Goal: Information Seeking & Learning: Check status

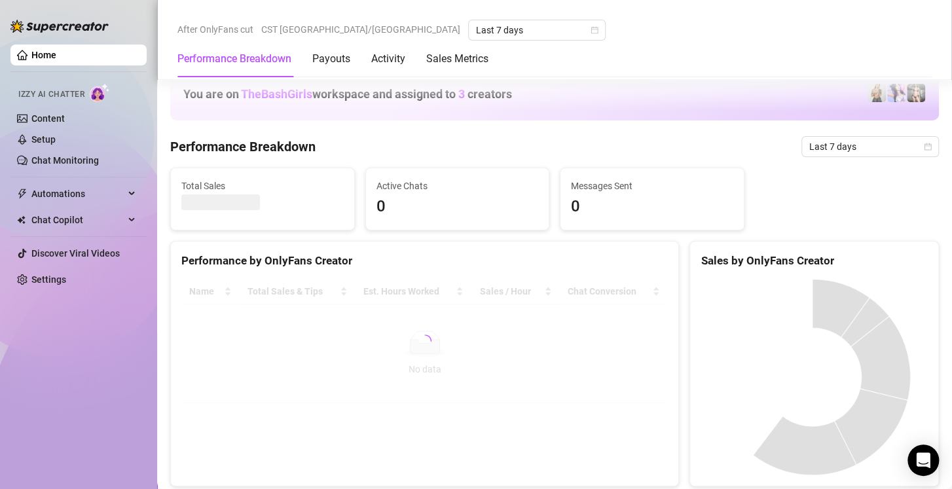
scroll to position [321, 0]
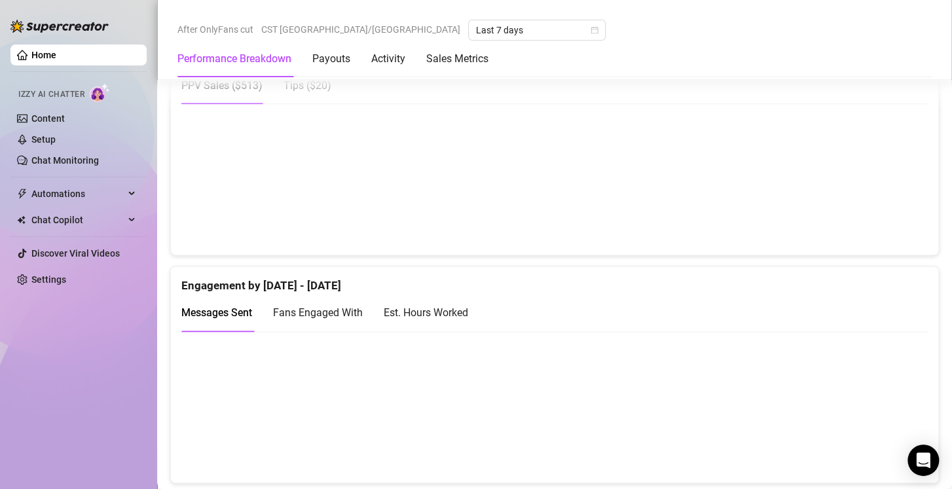
scroll to position [720, 0]
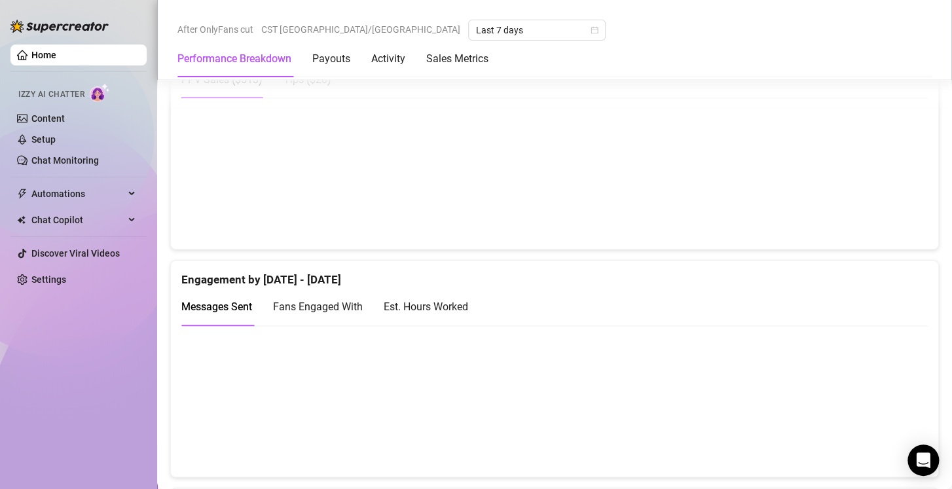
click at [438, 308] on div "Est. Hours Worked" at bounding box center [426, 306] width 84 height 16
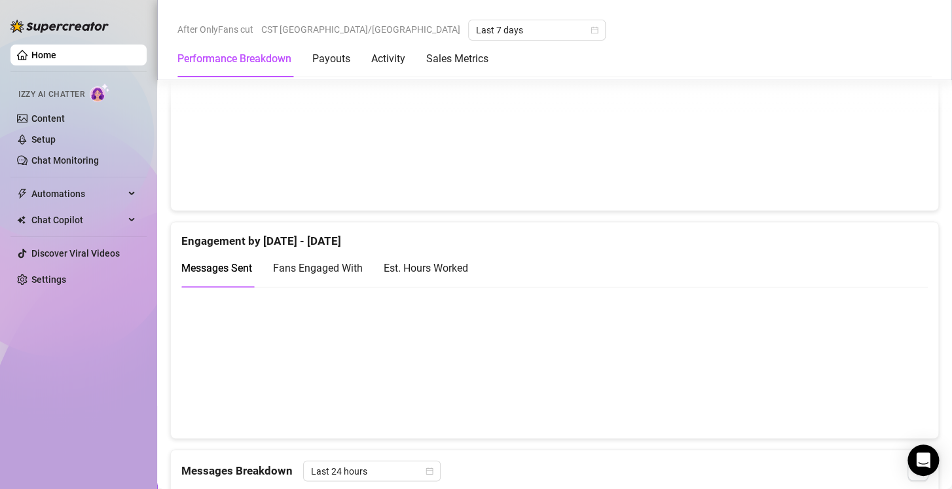
scroll to position [759, 0]
click at [463, 274] on div "Est. Hours Worked" at bounding box center [426, 267] width 84 height 16
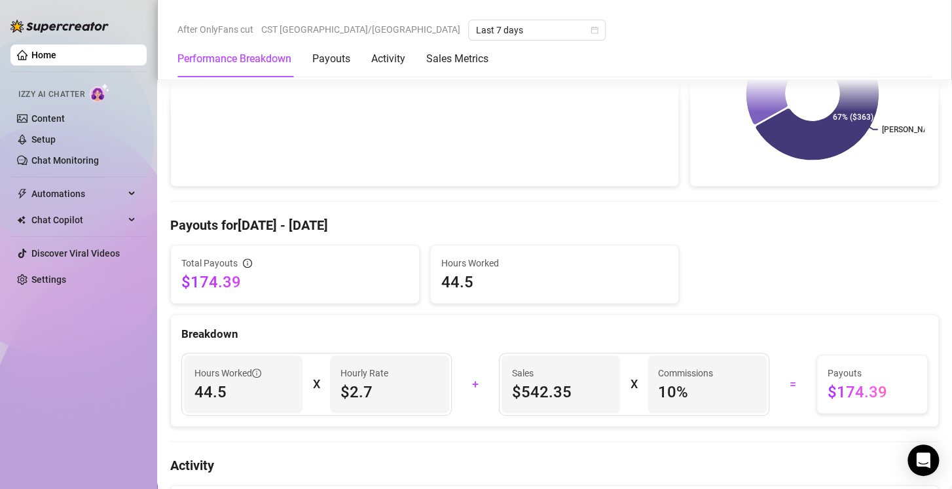
scroll to position [380, 0]
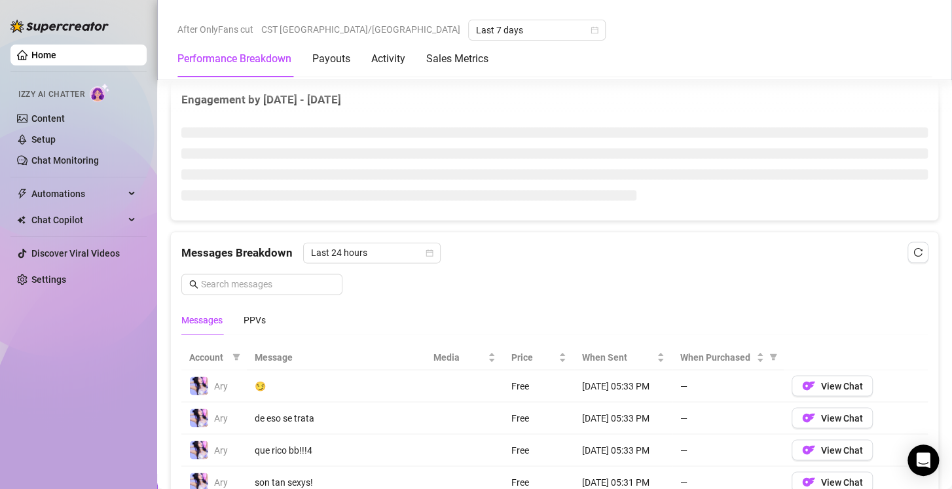
scroll to position [871, 0]
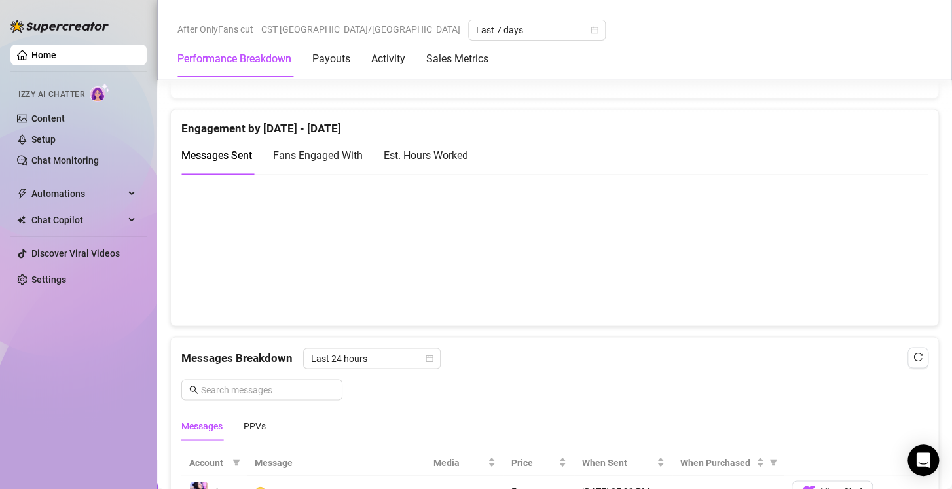
click at [456, 153] on div "Est. Hours Worked" at bounding box center [426, 155] width 84 height 16
click at [331, 149] on span "Fans Engaged With" at bounding box center [318, 155] width 90 height 12
click at [228, 149] on span "Messages Sent" at bounding box center [216, 155] width 71 height 12
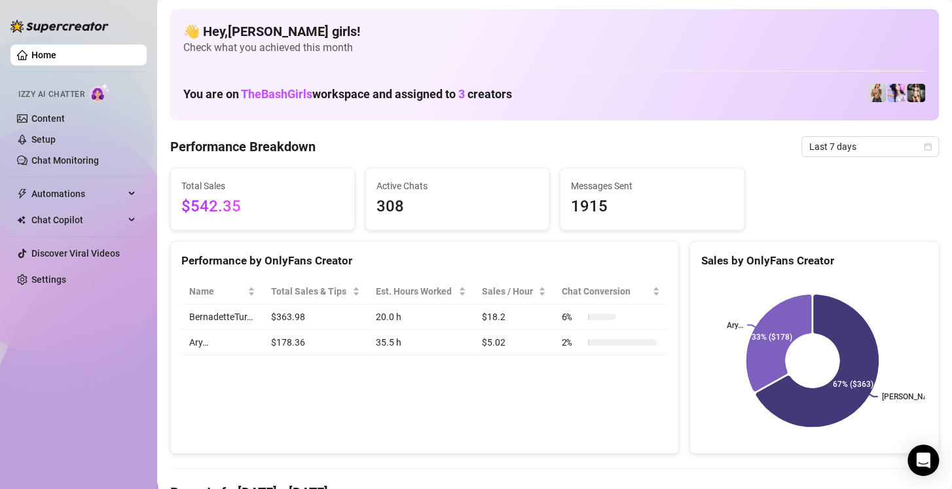
click at [304, 284] on div "Total Sales & Tips" at bounding box center [315, 291] width 89 height 14
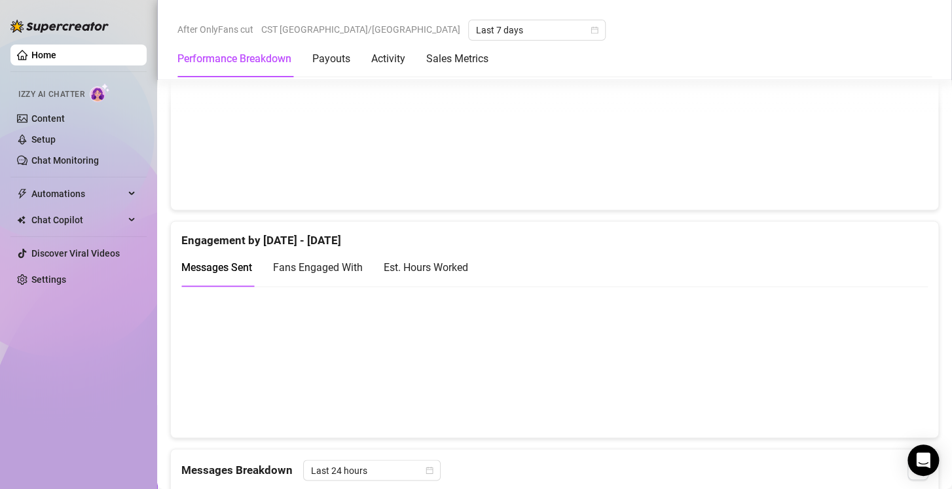
scroll to position [761, 0]
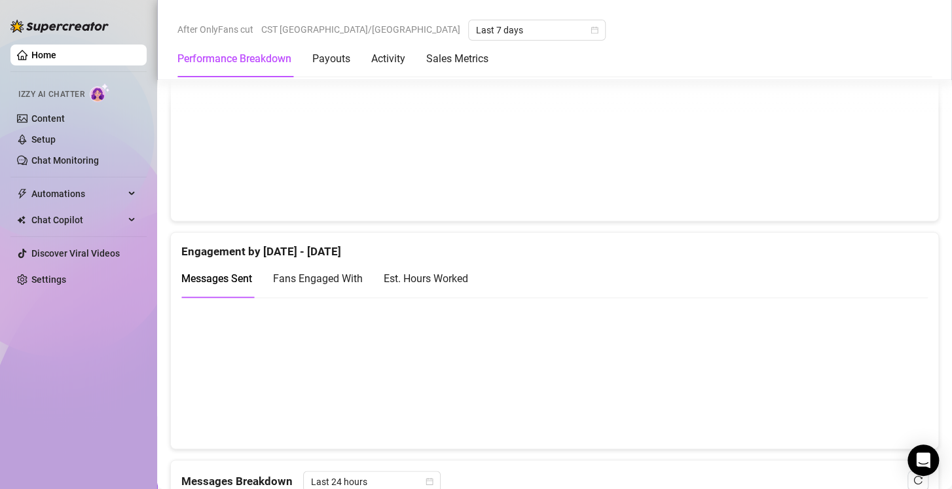
scroll to position [751, 0]
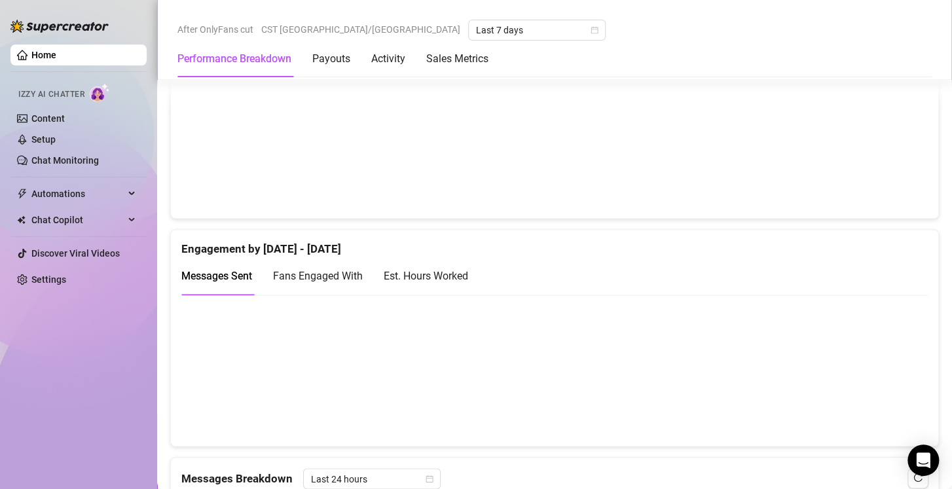
click at [416, 275] on div "Est. Hours Worked" at bounding box center [426, 276] width 84 height 16
click at [318, 285] on div "Fans Engaged With" at bounding box center [318, 275] width 90 height 37
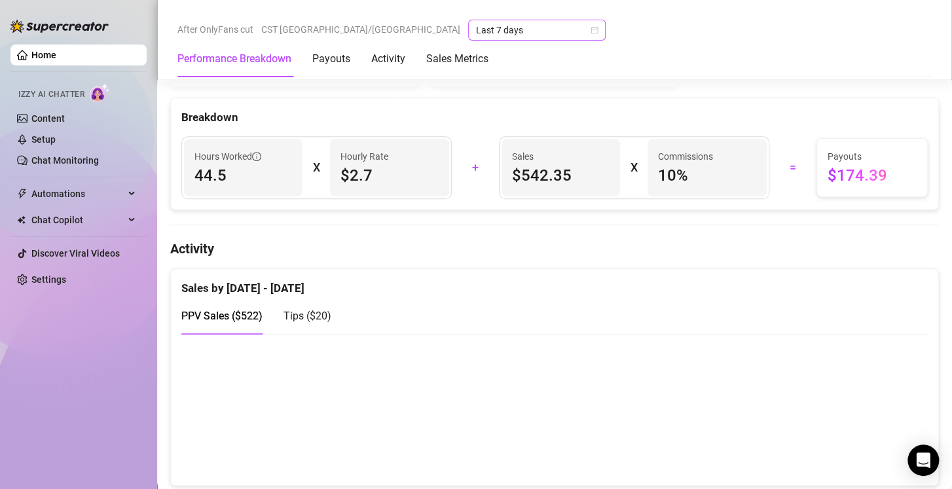
scroll to position [476, 0]
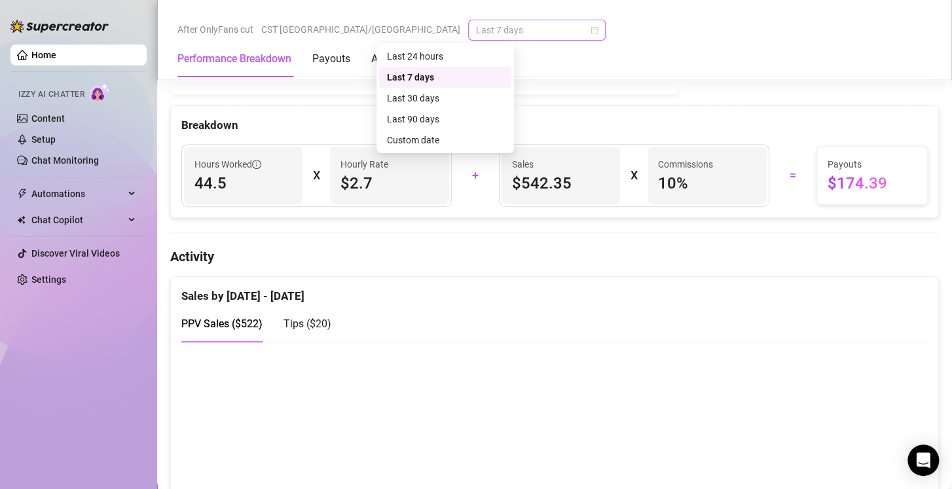
click at [496, 24] on span "Last 7 days" at bounding box center [537, 30] width 122 height 20
click at [441, 144] on div "Custom date" at bounding box center [445, 140] width 117 height 14
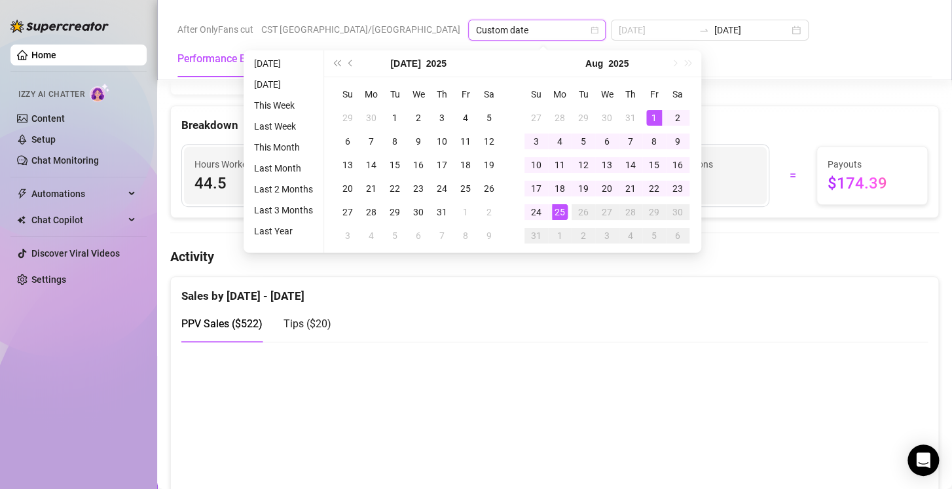
type input "[DATE]"
click at [654, 117] on div "1" at bounding box center [654, 118] width 16 height 16
type input "[DATE]"
click at [560, 209] on div "25" at bounding box center [560, 212] width 16 height 16
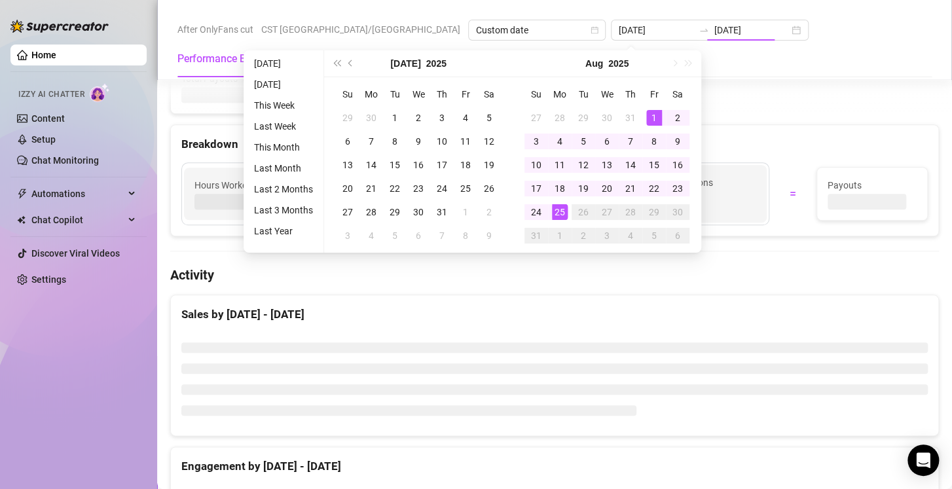
type input "[DATE]"
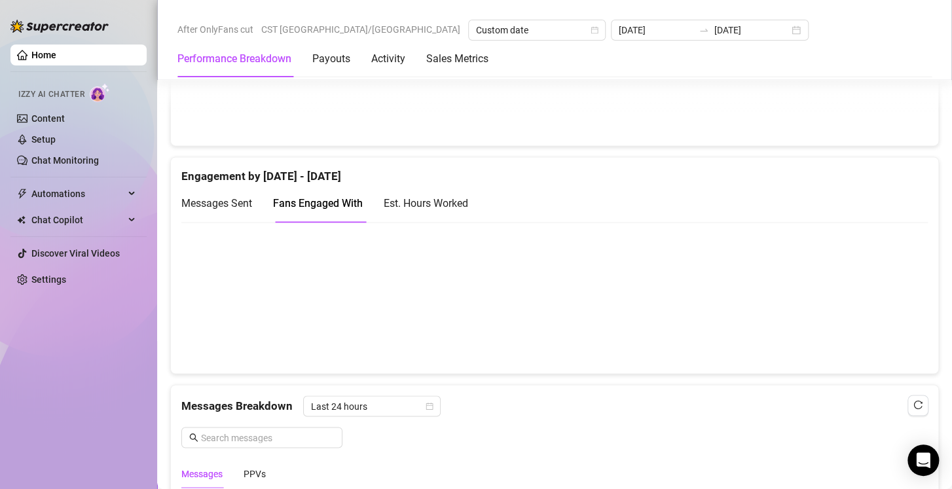
scroll to position [858, 0]
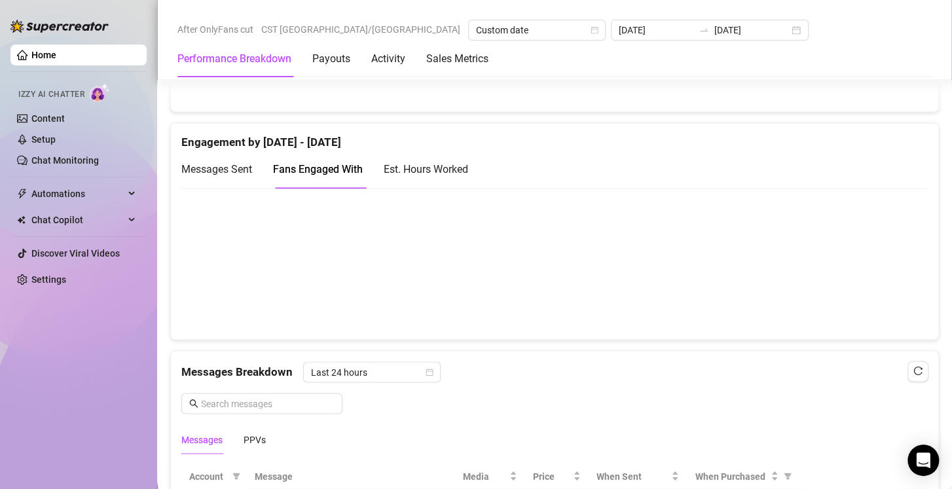
click at [433, 171] on div "Est. Hours Worked" at bounding box center [426, 169] width 84 height 16
click at [789, 187] on div "Messages Sent Fans Engaged With Est. Hours Worked" at bounding box center [554, 175] width 746 height 48
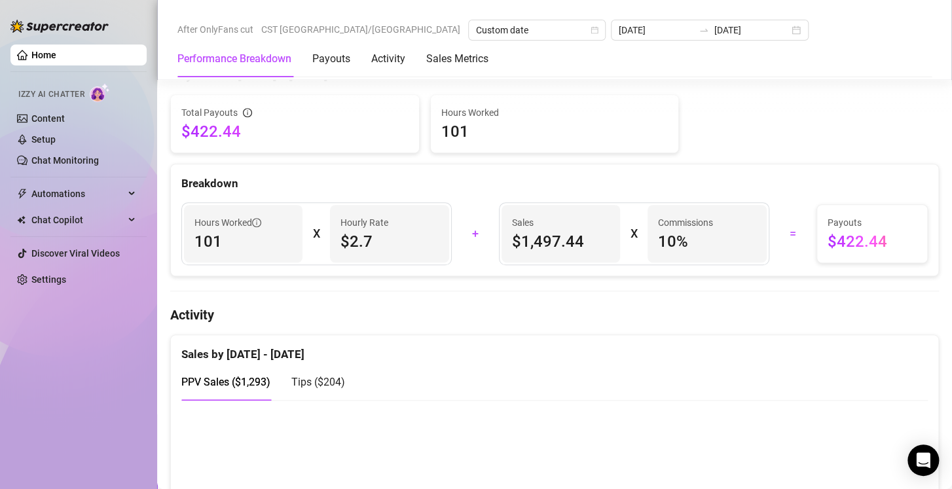
scroll to position [419, 0]
